Goal: Task Accomplishment & Management: Use online tool/utility

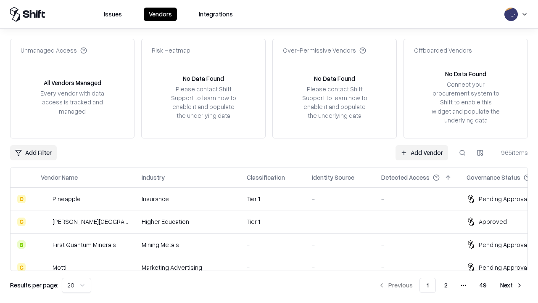
click at [422, 152] on link "Add Vendor" at bounding box center [422, 152] width 53 height 15
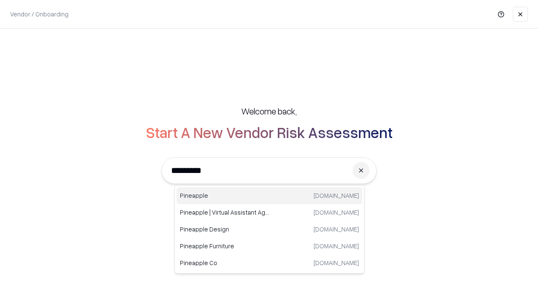
click at [269, 195] on div "Pineapple [DOMAIN_NAME]" at bounding box center [270, 195] width 186 height 17
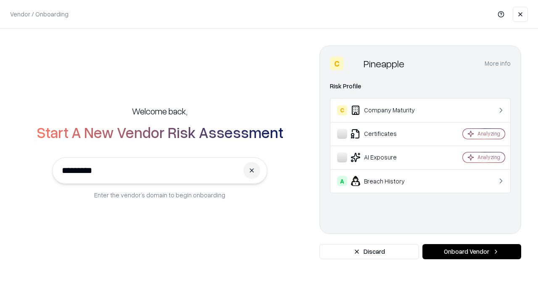
type input "*********"
click at [472, 251] on button "Onboard Vendor" at bounding box center [471, 251] width 99 height 15
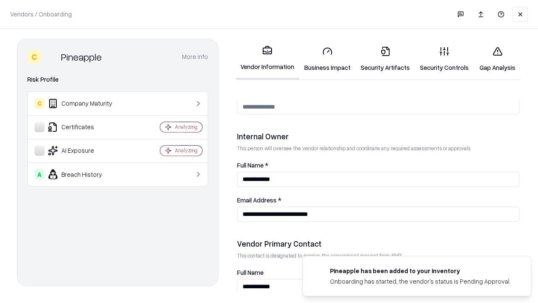
scroll to position [435, 0]
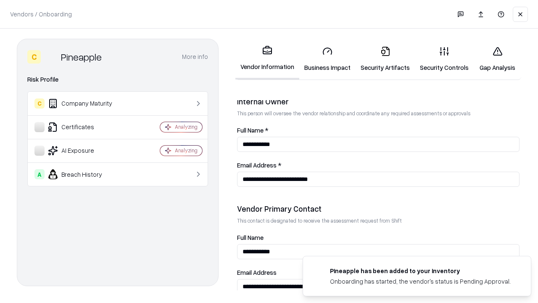
click at [327, 59] on link "Business Impact" at bounding box center [327, 59] width 56 height 39
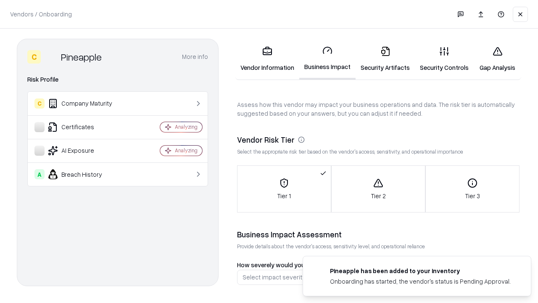
click at [385, 59] on link "Security Artifacts" at bounding box center [385, 59] width 59 height 39
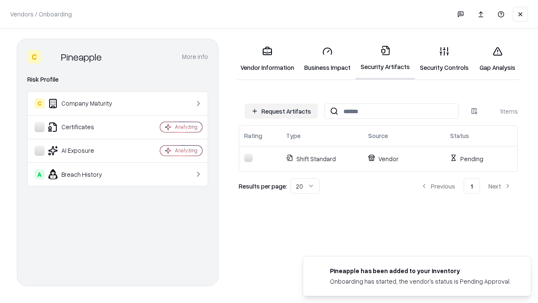
click at [281, 111] on button "Request Artifacts" at bounding box center [281, 110] width 73 height 15
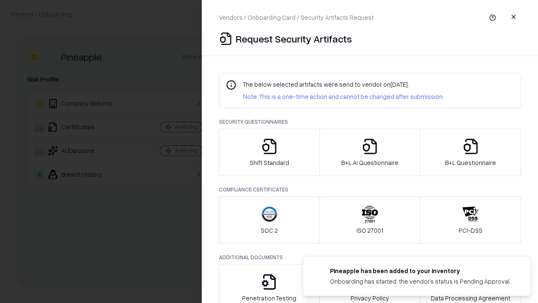
click at [269, 152] on icon "button" at bounding box center [269, 146] width 17 height 17
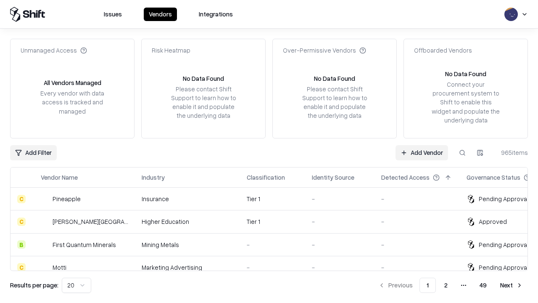
click at [422, 152] on link "Add Vendor" at bounding box center [422, 152] width 53 height 15
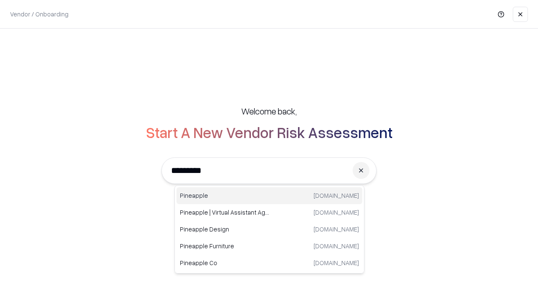
click at [269, 195] on div "Pineapple [DOMAIN_NAME]" at bounding box center [270, 195] width 186 height 17
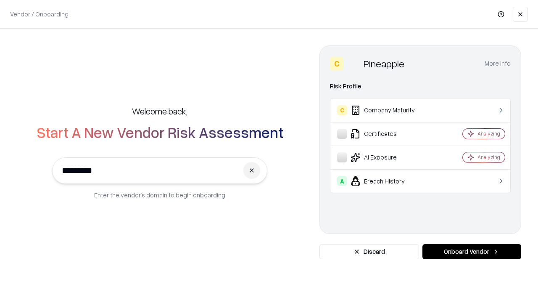
type input "*********"
click at [472, 251] on button "Onboard Vendor" at bounding box center [471, 251] width 99 height 15
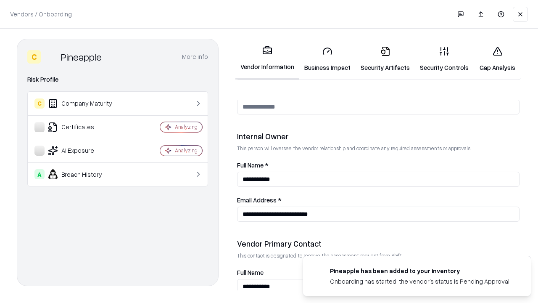
scroll to position [435, 0]
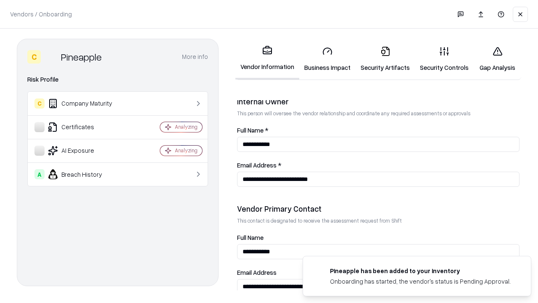
click at [497, 59] on link "Gap Analysis" at bounding box center [497, 59] width 47 height 39
